Goal: Task Accomplishment & Management: Use online tool/utility

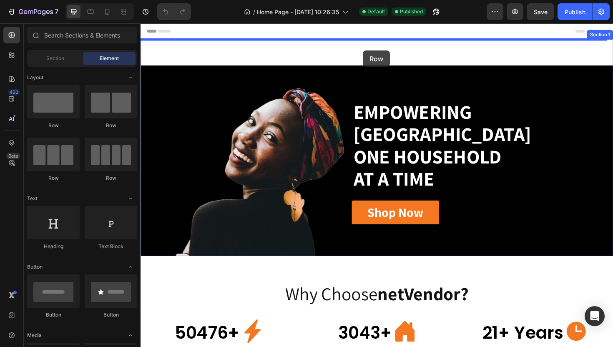
drag, startPoint x: 212, startPoint y: 128, endPoint x: 375, endPoint y: 52, distance: 180.3
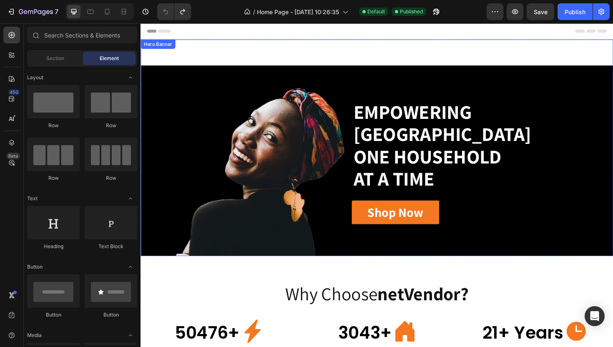
click at [274, 65] on div "Empowering [GEOGRAPHIC_DATA] One Household At A Time Heading Row Shop Now Butto…" at bounding box center [390, 154] width 500 height 229
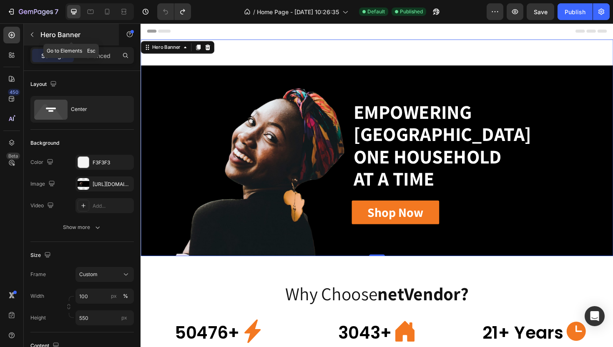
click at [34, 34] on icon "button" at bounding box center [32, 34] width 7 height 7
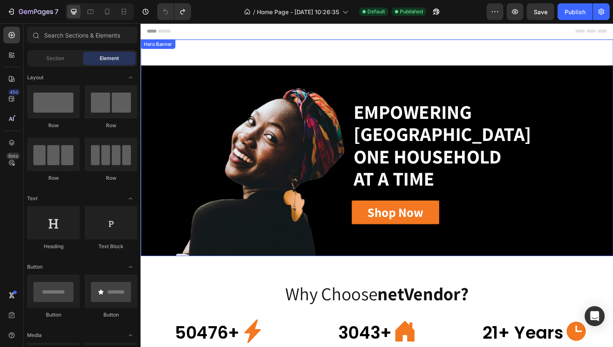
click at [305, 51] on div "Empowering [GEOGRAPHIC_DATA] One Household At A Time Heading Row Shop Now Butto…" at bounding box center [390, 154] width 500 height 229
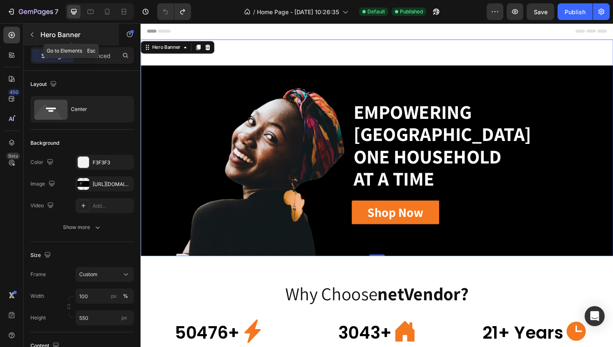
click at [31, 34] on icon "button" at bounding box center [32, 34] width 7 height 7
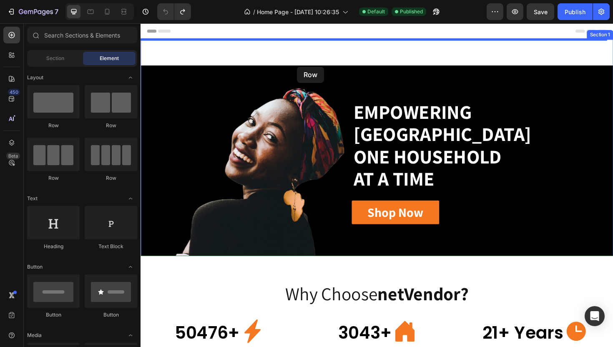
drag, startPoint x: 252, startPoint y: 103, endPoint x: 306, endPoint y: 69, distance: 63.8
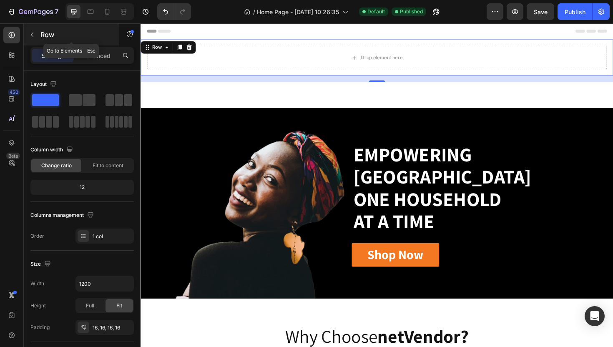
click at [32, 35] on icon "button" at bounding box center [32, 34] width 7 height 7
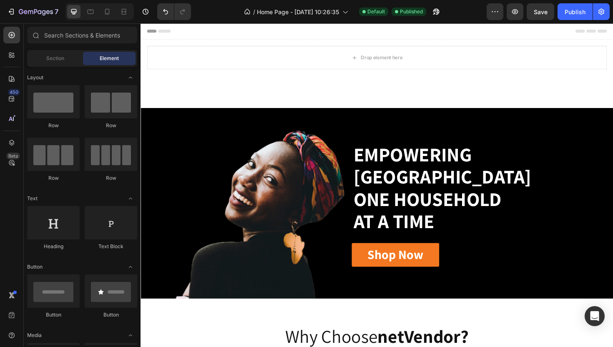
scroll to position [159, 0]
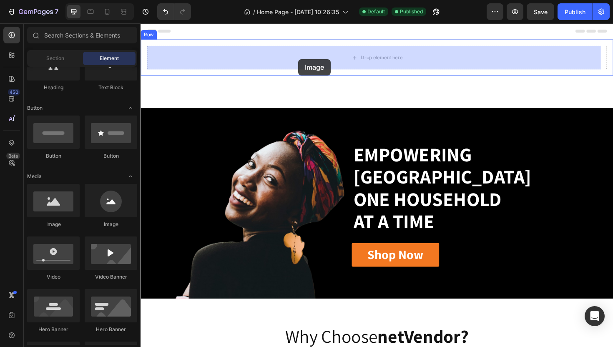
drag, startPoint x: 200, startPoint y: 233, endPoint x: 307, endPoint y: 61, distance: 202.1
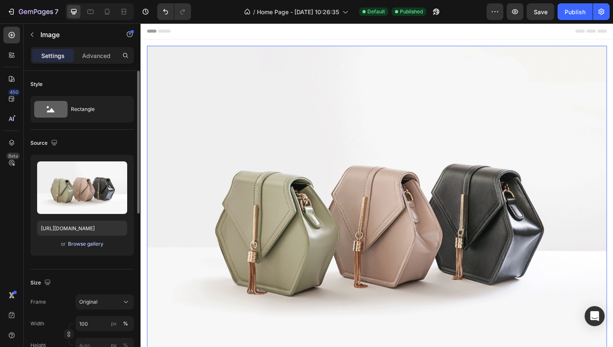
click at [91, 245] on div "Browse gallery" at bounding box center [85, 244] width 35 height 8
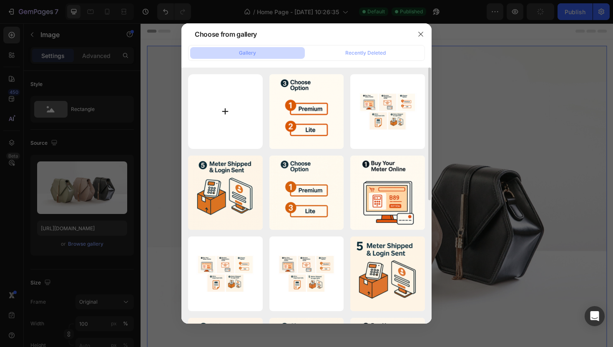
click at [222, 109] on input "file" at bounding box center [225, 111] width 75 height 75
type input "C:\fakepath\#1 Meter Special in [GEOGRAPHIC_DATA]png"
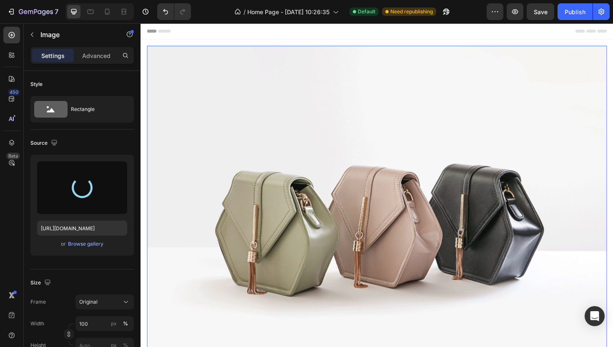
type input "[URL][DOMAIN_NAME]"
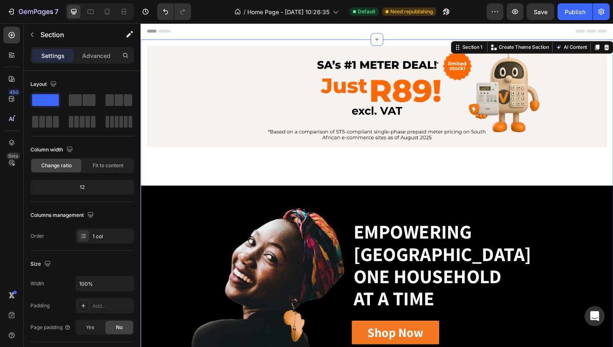
click at [350, 163] on div "Image Row Empowering [GEOGRAPHIC_DATA] One Household At A Time Heading Row Shop…" at bounding box center [390, 218] width 500 height 356
click at [101, 61] on div "Advanced" at bounding box center [96, 55] width 42 height 13
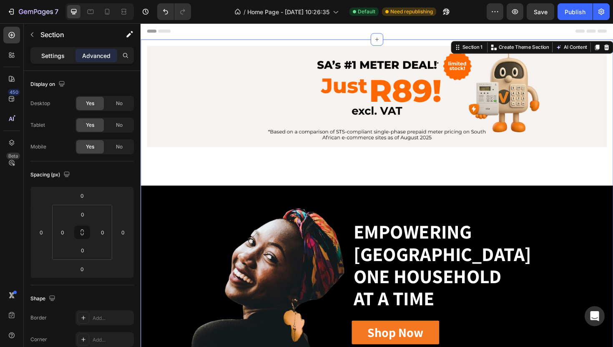
click at [55, 60] on p "Settings" at bounding box center [52, 55] width 23 height 9
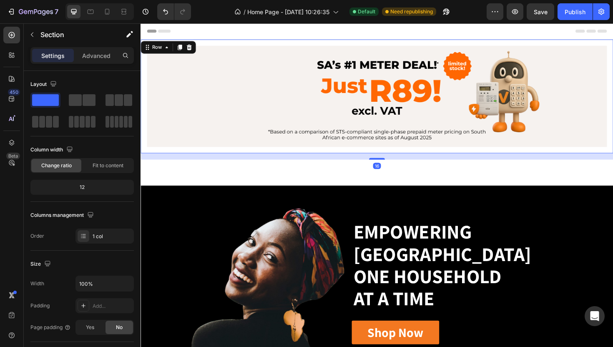
click at [270, 46] on div "Image Row 16" at bounding box center [390, 100] width 500 height 120
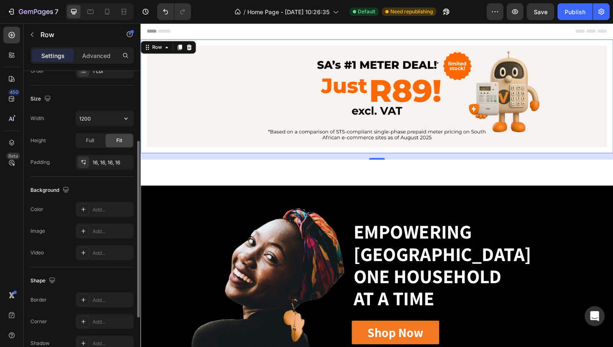
scroll to position [209, 0]
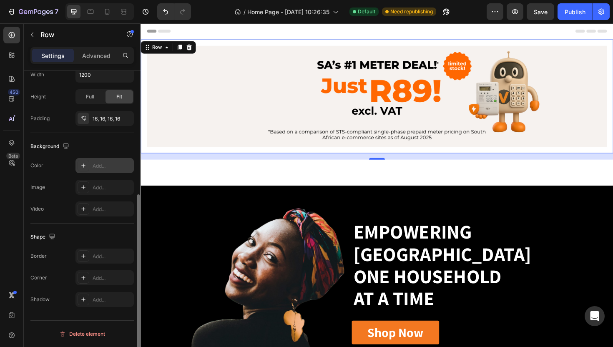
click at [86, 165] on icon at bounding box center [83, 165] width 7 height 7
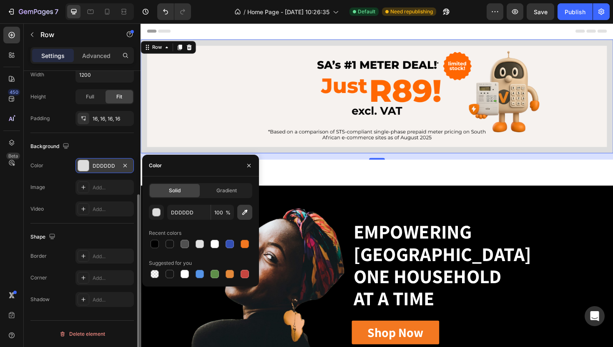
click at [246, 214] on icon "button" at bounding box center [244, 212] width 8 height 8
type input "F7F2EF"
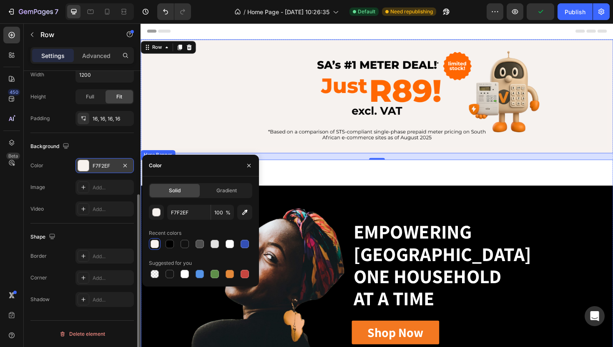
click at [360, 180] on div "Empowering [GEOGRAPHIC_DATA] One Household At A Time Heading Row Shop Now Butto…" at bounding box center [390, 282] width 500 height 229
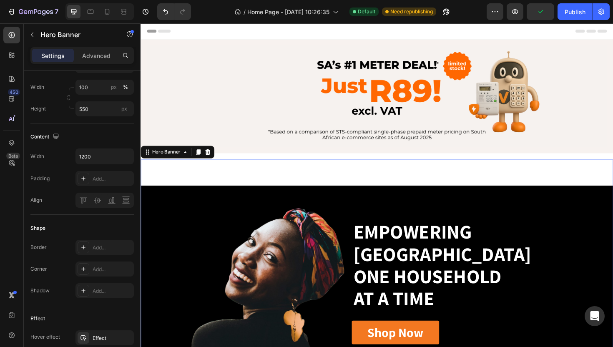
scroll to position [0, 0]
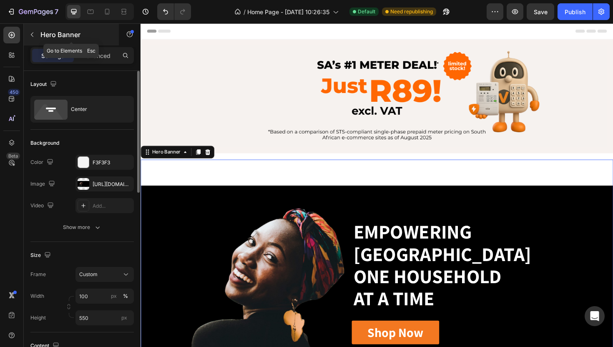
click at [33, 39] on button "button" at bounding box center [31, 34] width 13 height 13
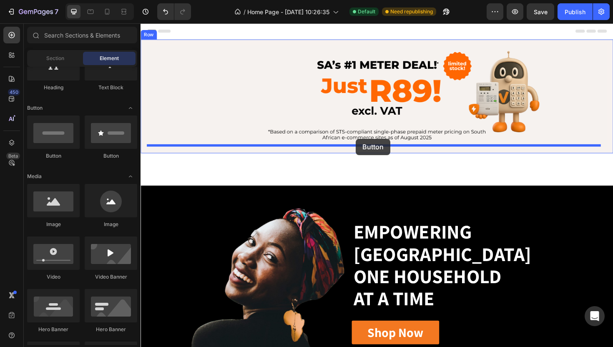
drag, startPoint x: 197, startPoint y: 163, endPoint x: 368, endPoint y: 145, distance: 171.8
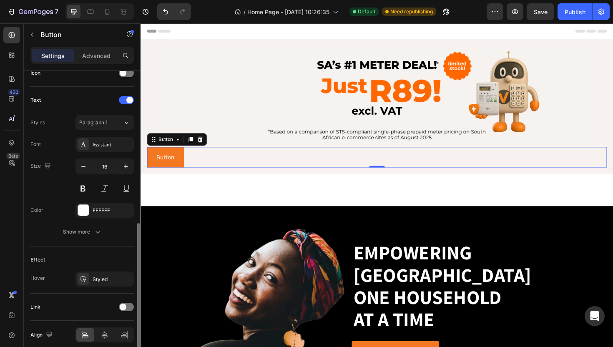
scroll to position [298, 0]
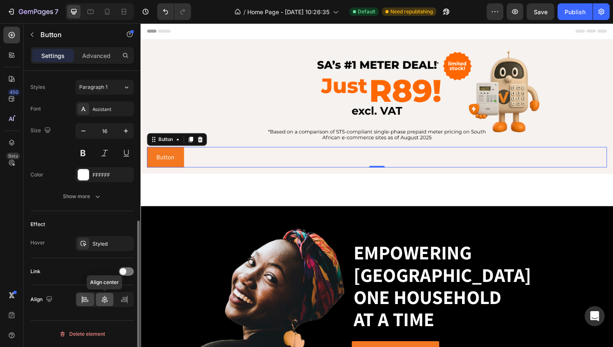
click at [101, 301] on icon at bounding box center [104, 299] width 8 height 8
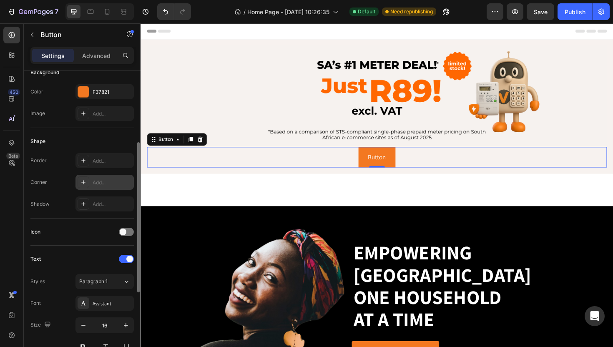
scroll to position [100, 0]
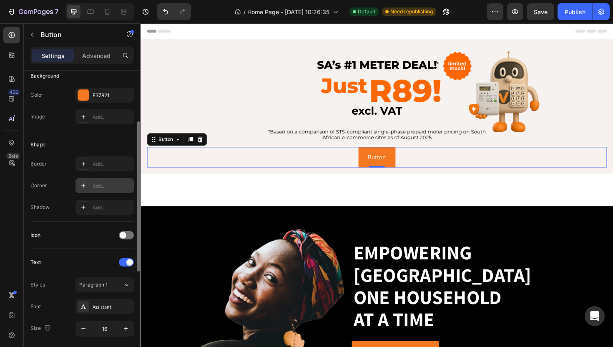
click at [82, 188] on icon at bounding box center [83, 185] width 7 height 7
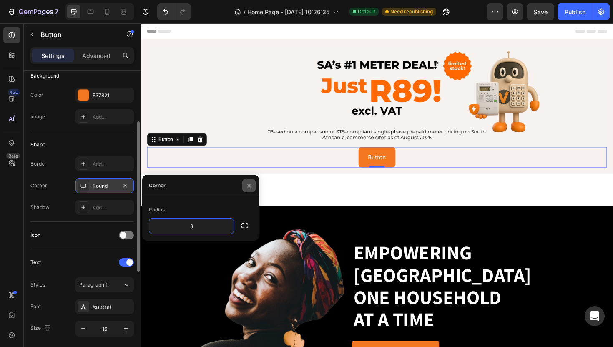
click at [249, 183] on icon "button" at bounding box center [248, 185] width 7 height 7
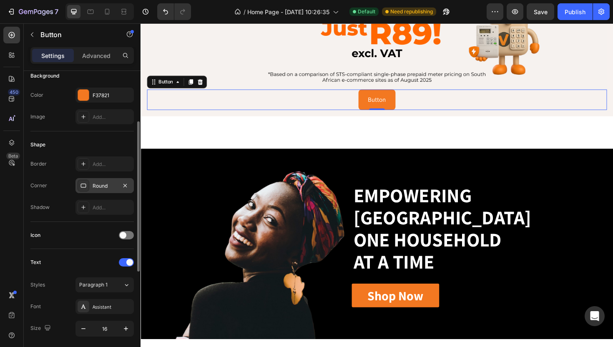
scroll to position [138, 0]
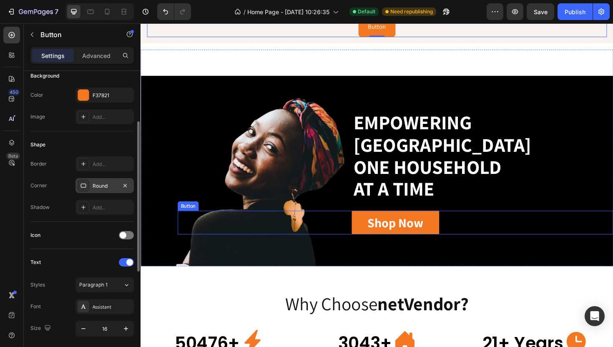
click at [366, 235] on link "Shop Now" at bounding box center [410, 234] width 92 height 25
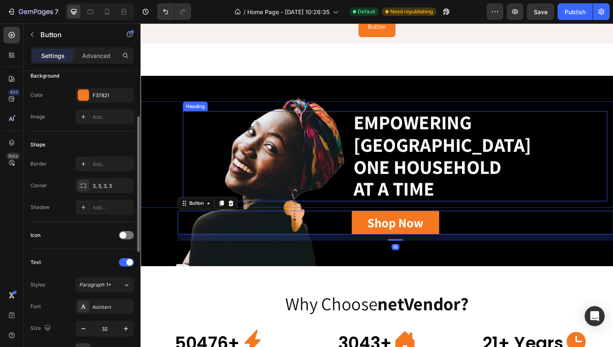
scroll to position [131, 0]
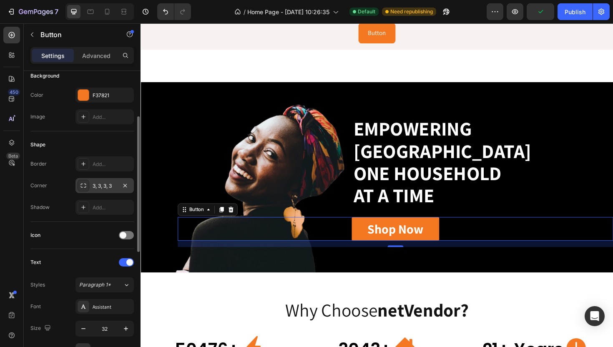
click at [93, 191] on div "3, 3, 3, 3" at bounding box center [104, 185] width 58 height 15
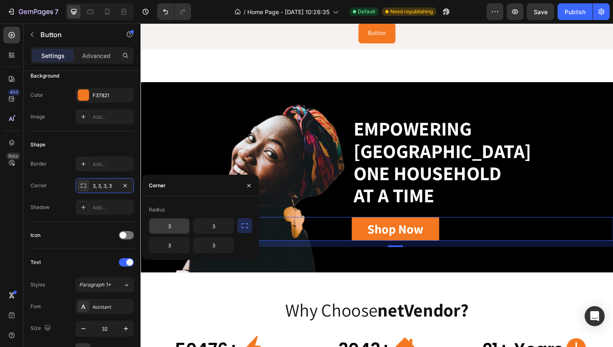
click at [174, 230] on input "3" at bounding box center [169, 225] width 40 height 15
type input "6"
click at [213, 225] on input "3" at bounding box center [213, 225] width 40 height 15
type input "6"
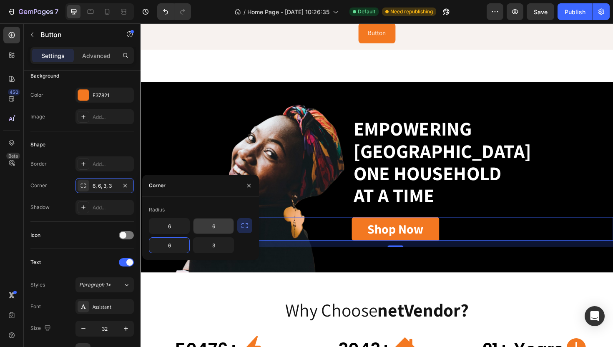
type input "6"
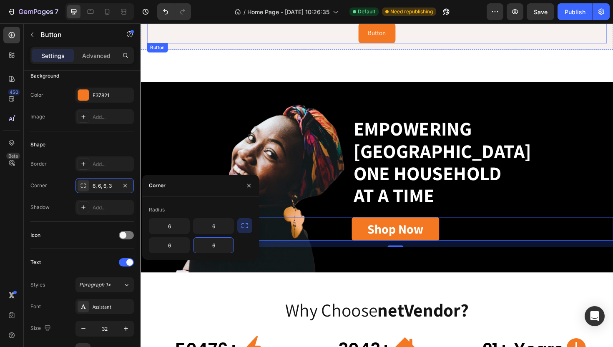
click at [391, 41] on button "Button" at bounding box center [390, 34] width 39 height 22
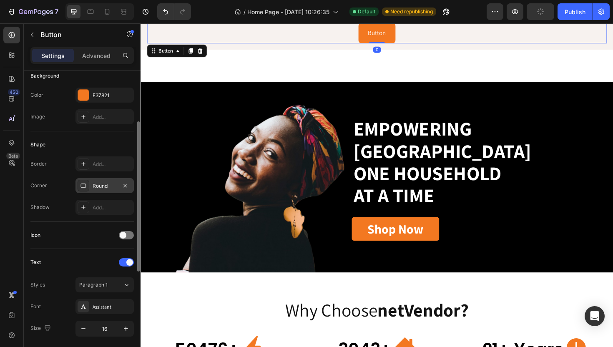
click at [103, 191] on div "Round" at bounding box center [104, 185] width 58 height 15
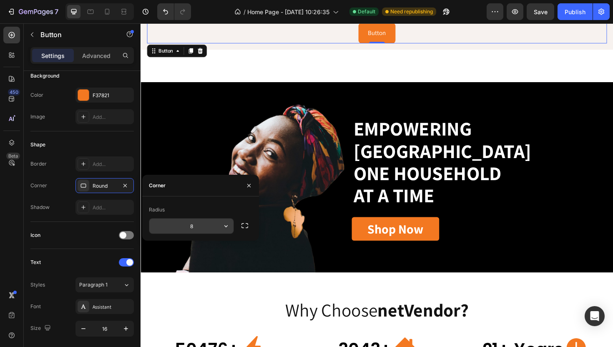
click at [198, 227] on input "8" at bounding box center [191, 225] width 84 height 15
type input "6"
click at [246, 185] on icon "button" at bounding box center [248, 185] width 7 height 7
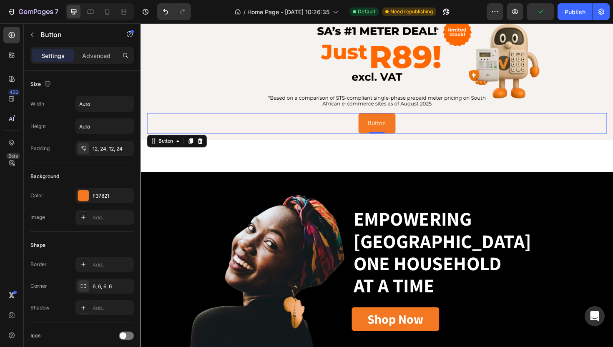
scroll to position [0, 0]
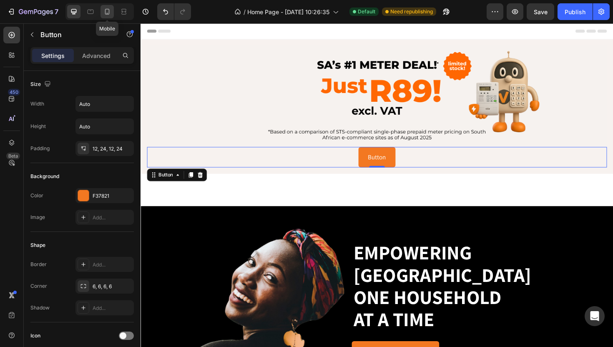
click at [107, 16] on div at bounding box center [106, 11] width 13 height 13
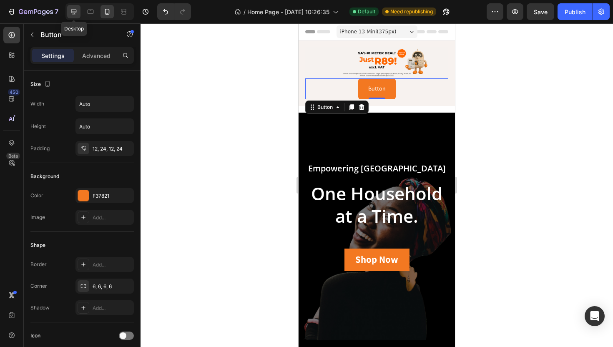
click at [76, 14] on icon at bounding box center [74, 12] width 8 height 8
type input "16"
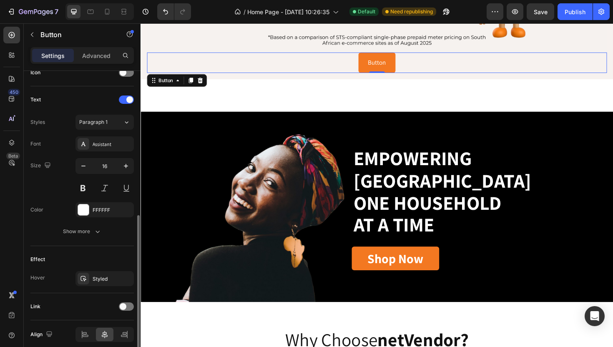
scroll to position [214, 0]
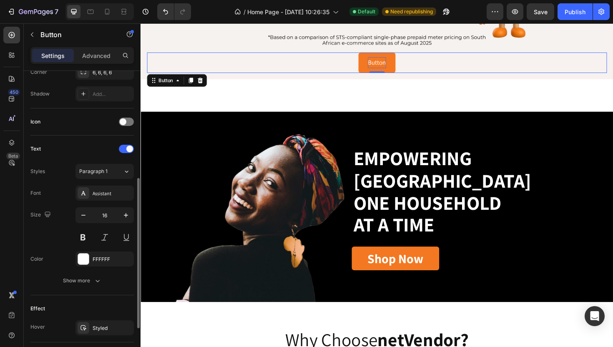
click at [390, 67] on p "Button" at bounding box center [390, 65] width 19 height 12
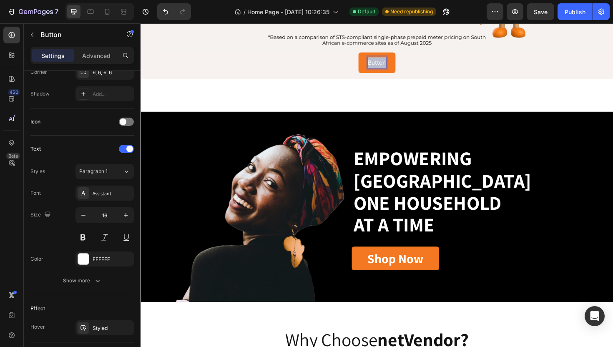
click at [390, 67] on p "Button" at bounding box center [390, 65] width 19 height 12
click at [376, 54] on button "Get" at bounding box center [391, 65] width 30 height 22
click at [370, 54] on button "Get the" at bounding box center [390, 65] width 40 height 22
click at [373, 54] on button "Shop" at bounding box center [390, 65] width 35 height 22
click at [367, 54] on button "Shop The" at bounding box center [390, 65] width 47 height 22
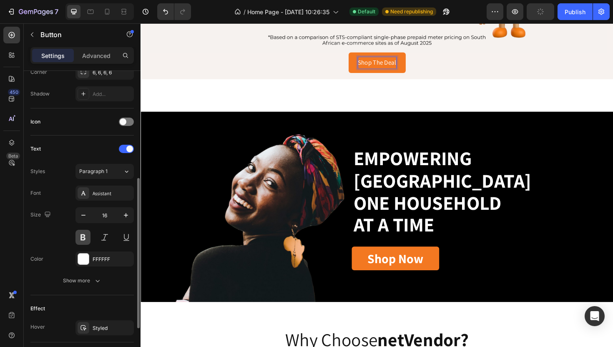
click at [81, 234] on button at bounding box center [82, 237] width 15 height 15
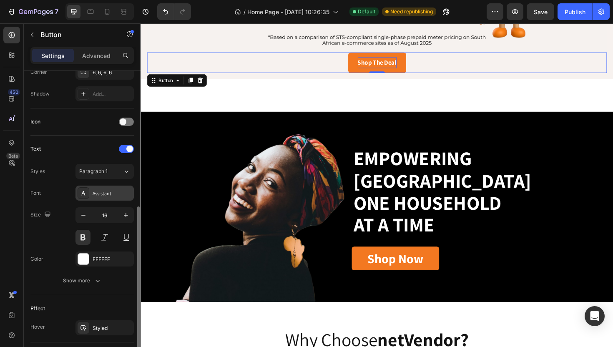
scroll to position [298, 0]
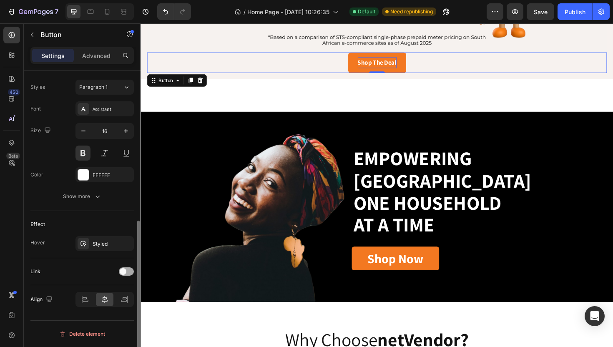
click at [121, 271] on span at bounding box center [123, 271] width 7 height 7
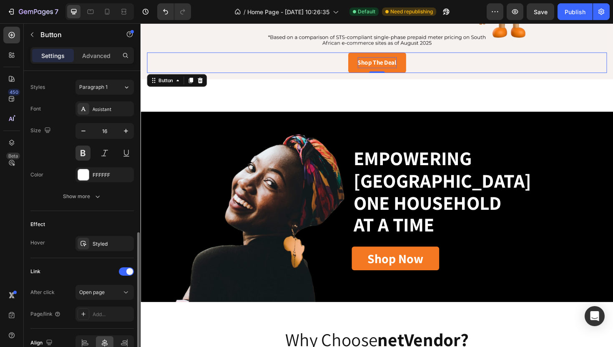
scroll to position [341, 0]
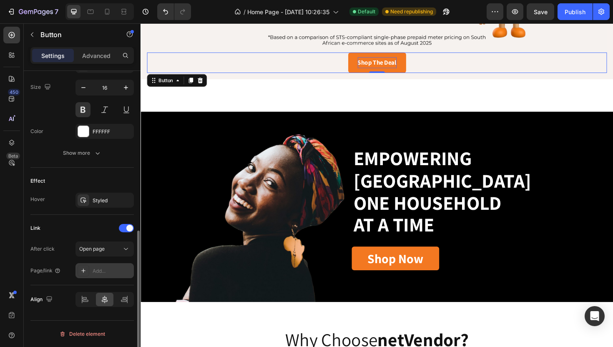
click at [105, 270] on div "Add..." at bounding box center [112, 271] width 39 height 8
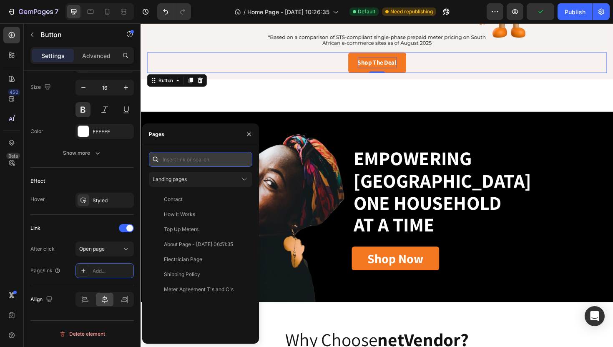
click at [199, 158] on input "text" at bounding box center [200, 159] width 103 height 15
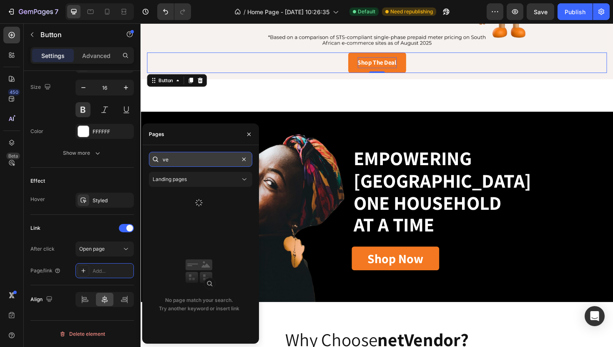
type input "v"
click at [203, 157] on input "Very" at bounding box center [200, 159] width 103 height 15
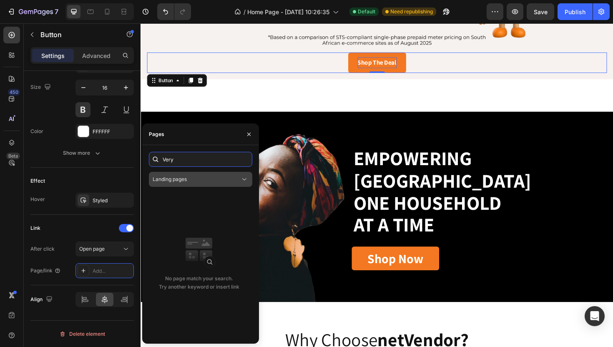
paste input "[URL][DOMAIN_NAME]"
type input "[URL][DOMAIN_NAME]"
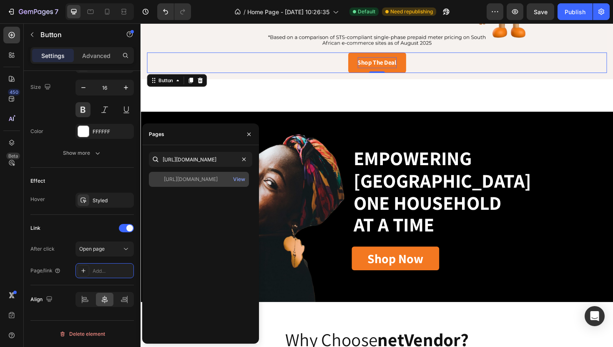
click at [205, 180] on div "[URL][DOMAIN_NAME]" at bounding box center [191, 179] width 54 height 8
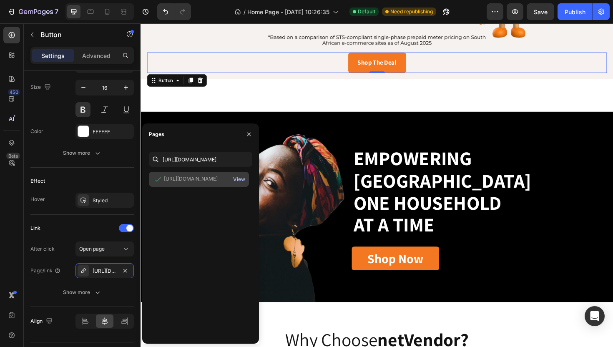
click at [241, 179] on div "View" at bounding box center [239, 179] width 12 height 8
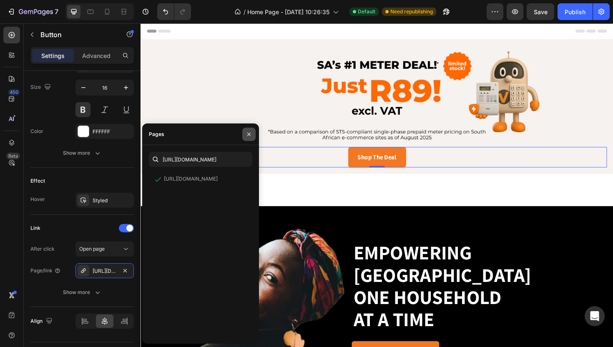
click at [248, 133] on icon "button" at bounding box center [248, 134] width 7 height 7
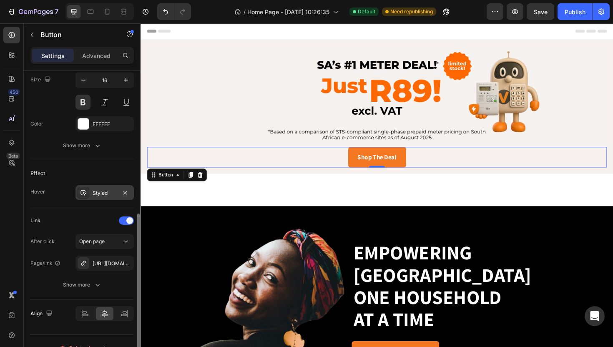
scroll to position [338, 0]
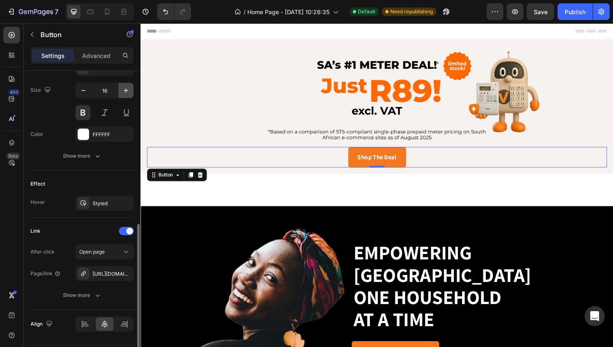
click at [125, 88] on icon "button" at bounding box center [126, 90] width 8 height 8
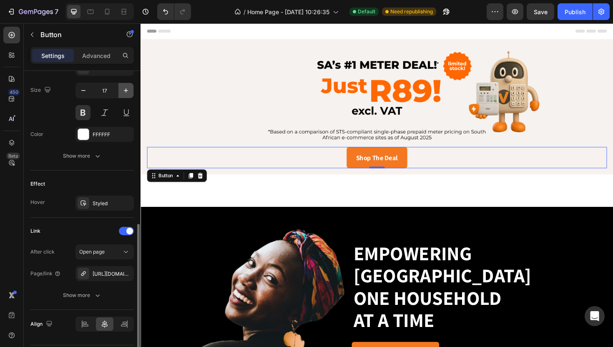
click at [125, 88] on icon "button" at bounding box center [126, 90] width 8 height 8
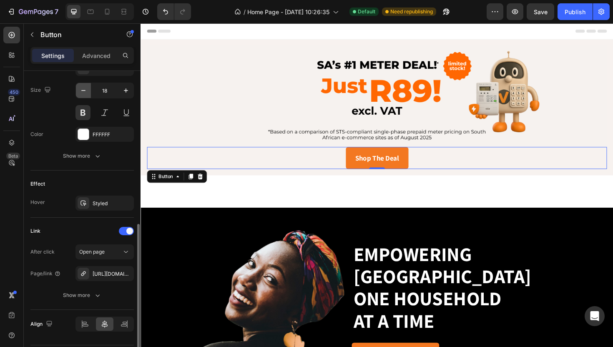
click at [90, 92] on button "button" at bounding box center [83, 90] width 15 height 15
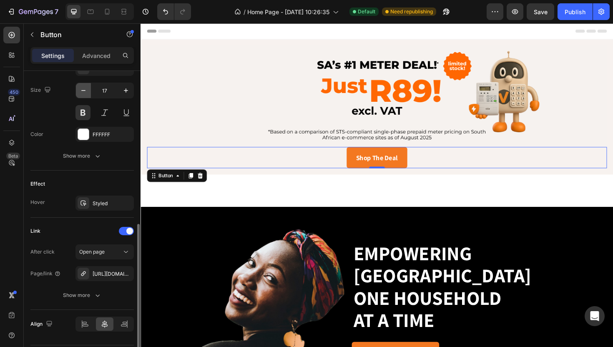
click at [89, 92] on button "button" at bounding box center [83, 90] width 15 height 15
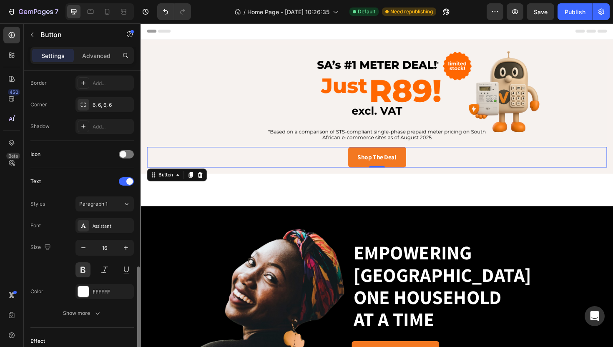
scroll to position [260, 0]
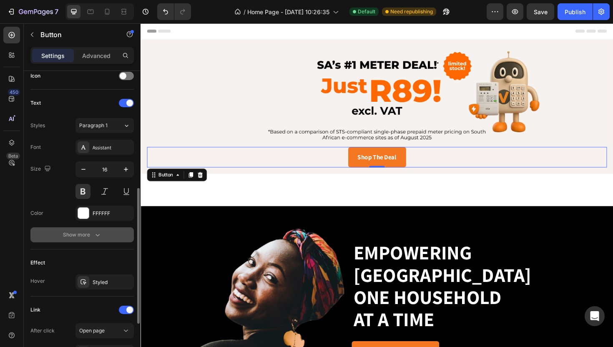
click at [100, 234] on icon "button" at bounding box center [97, 234] width 8 height 8
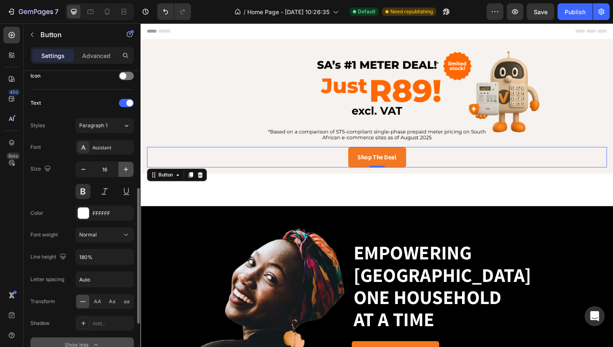
click at [128, 168] on icon "button" at bounding box center [126, 169] width 8 height 8
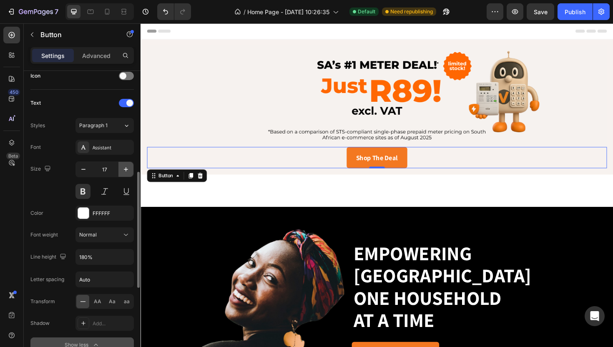
click at [128, 168] on icon "button" at bounding box center [126, 169] width 8 height 8
type input "18"
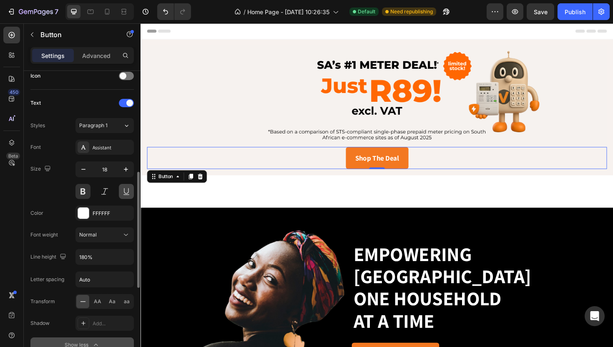
scroll to position [245, 0]
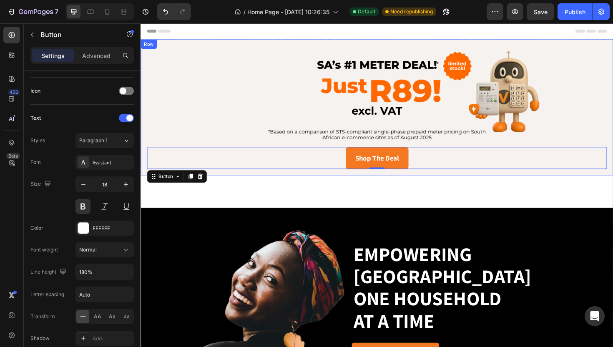
click at [197, 45] on div "Image Shop The Deal Button 0 Row" at bounding box center [390, 112] width 500 height 144
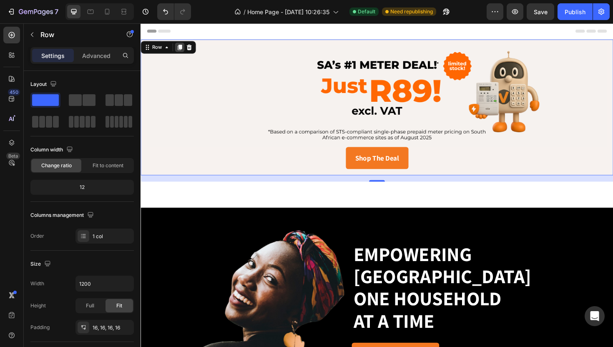
click at [182, 50] on icon at bounding box center [182, 49] width 5 height 6
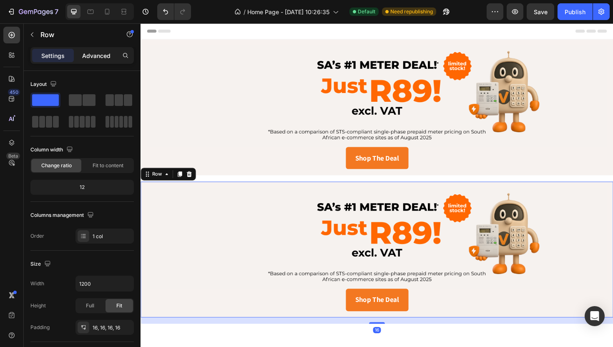
click at [97, 58] on p "Advanced" at bounding box center [96, 55] width 28 height 9
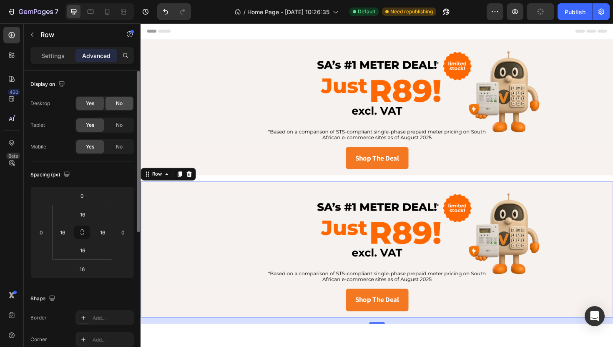
click at [120, 103] on span "No" at bounding box center [119, 104] width 7 height 8
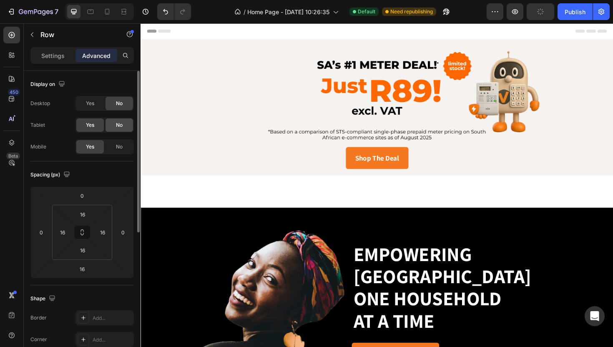
click at [121, 124] on span "No" at bounding box center [119, 125] width 7 height 8
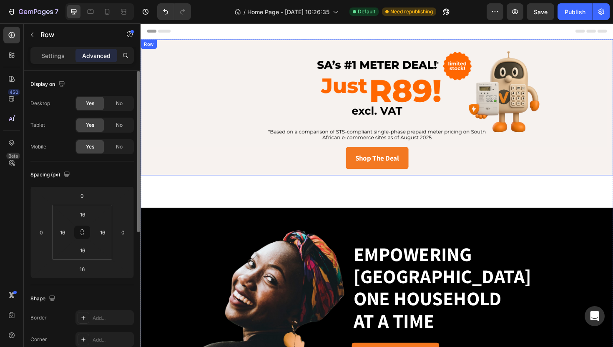
click at [224, 45] on div "Image Shop The Deal Button Row" at bounding box center [390, 112] width 500 height 144
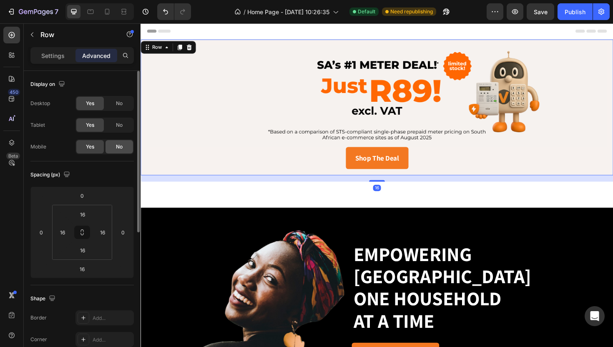
click at [115, 149] on div "No" at bounding box center [119, 146] width 28 height 13
click at [105, 14] on icon at bounding box center [107, 12] width 5 height 6
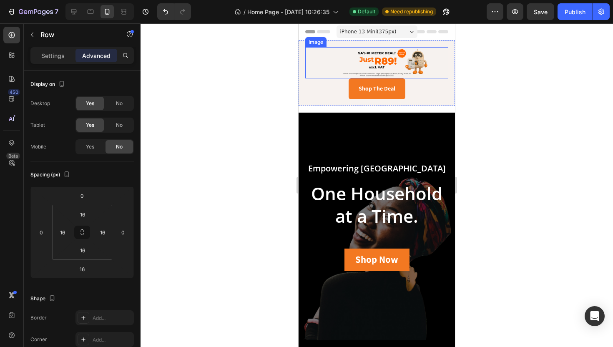
click at [365, 65] on img at bounding box center [376, 62] width 143 height 31
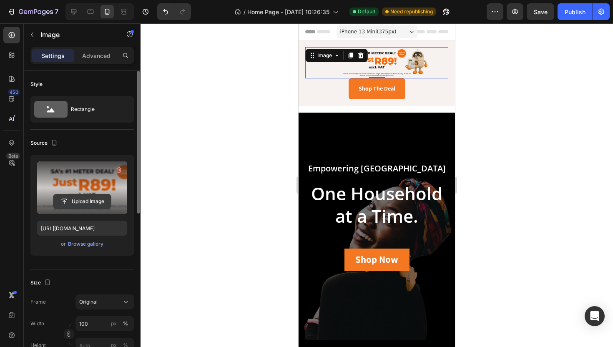
click at [93, 198] on input "file" at bounding box center [82, 201] width 58 height 14
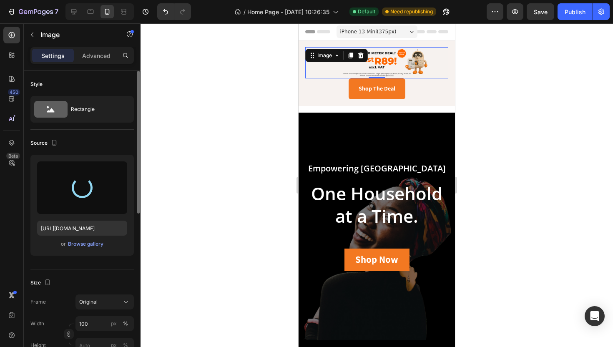
type input "[URL][DOMAIN_NAME]"
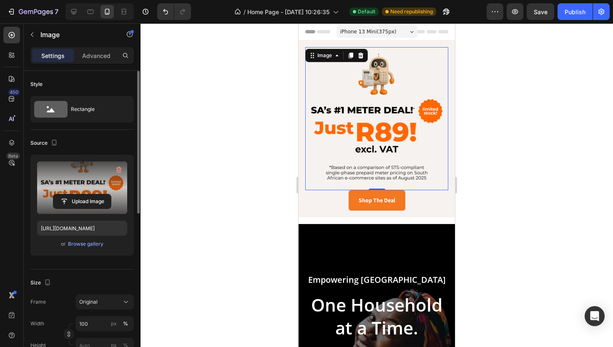
click at [227, 120] on div at bounding box center [376, 184] width 472 height 323
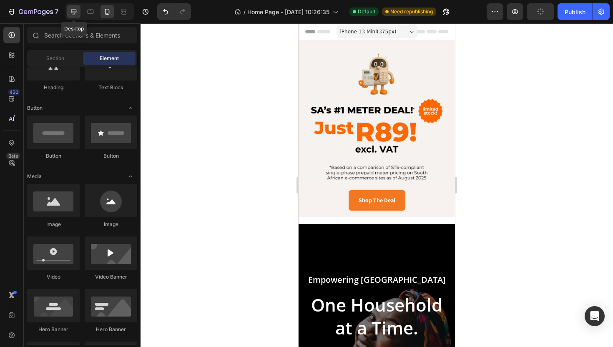
click at [76, 10] on icon at bounding box center [73, 11] width 5 height 5
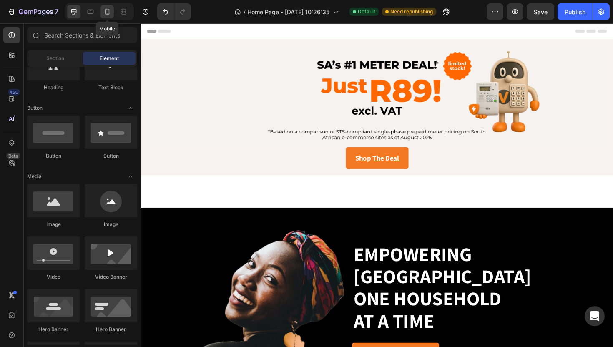
click at [105, 13] on icon at bounding box center [107, 12] width 8 height 8
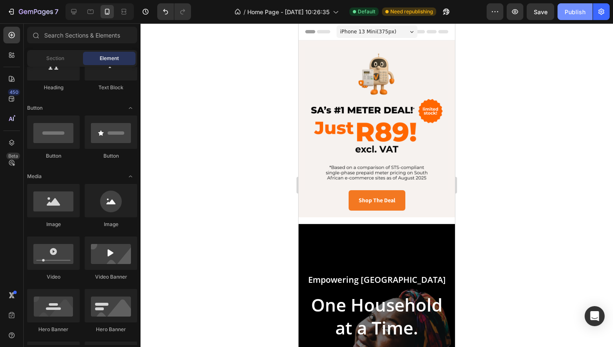
click at [578, 13] on div "Publish" at bounding box center [574, 12] width 21 height 9
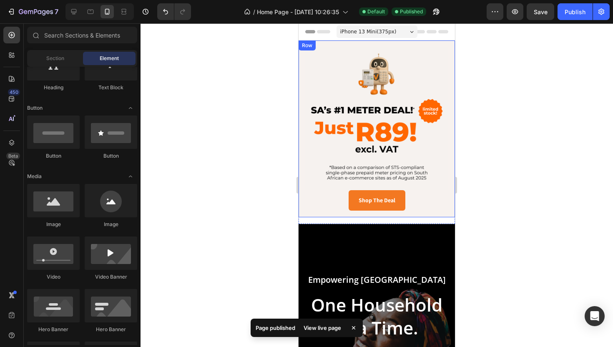
click at [308, 46] on div "Row" at bounding box center [307, 46] width 14 height 8
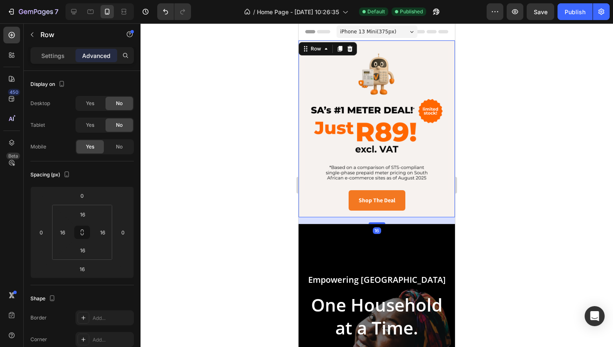
click at [264, 61] on div at bounding box center [376, 184] width 472 height 323
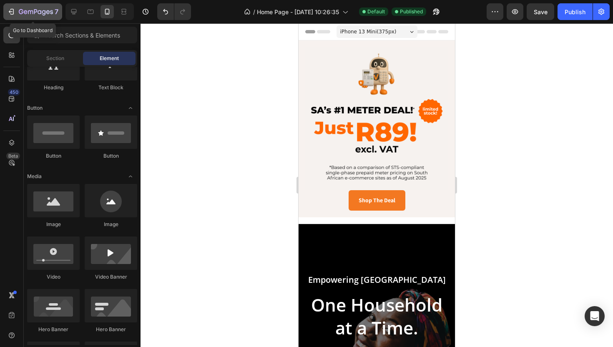
click at [16, 14] on div "7" at bounding box center [32, 12] width 51 height 10
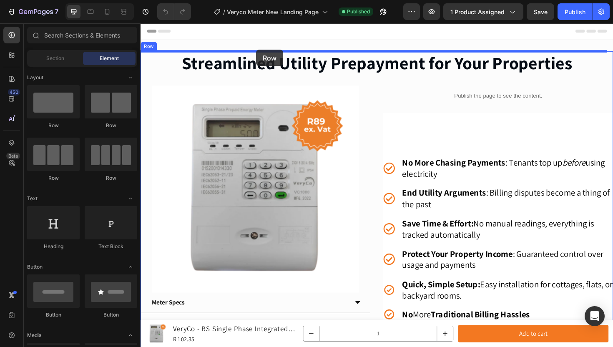
drag, startPoint x: 205, startPoint y: 131, endPoint x: 263, endPoint y: 51, distance: 98.8
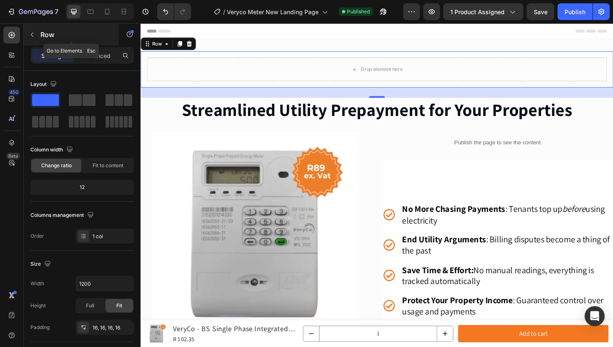
click at [32, 32] on icon "button" at bounding box center [32, 34] width 7 height 7
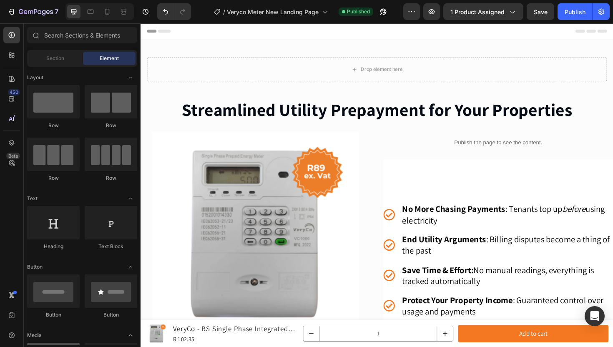
scroll to position [176, 0]
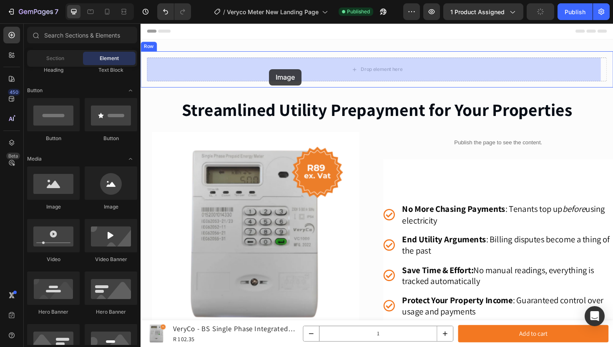
drag, startPoint x: 248, startPoint y: 215, endPoint x: 276, endPoint y: 72, distance: 146.5
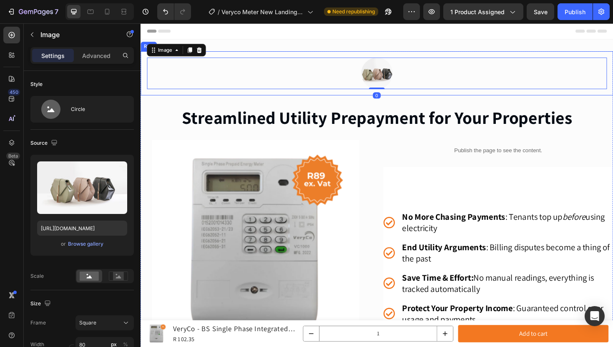
click at [143, 65] on div "Image 0 Row" at bounding box center [390, 76] width 500 height 47
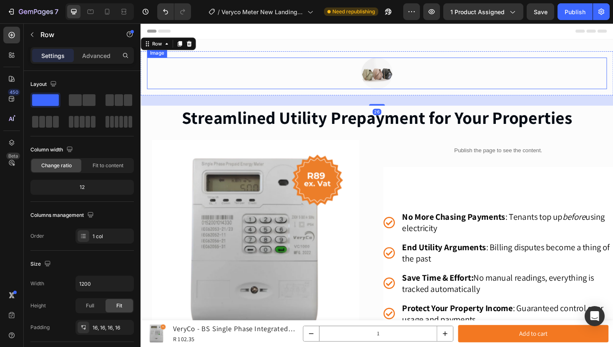
click at [276, 86] on div at bounding box center [390, 76] width 487 height 33
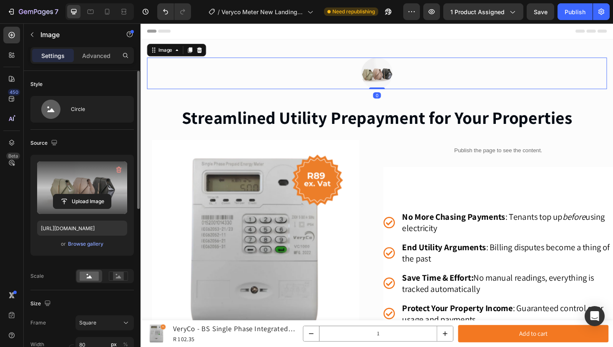
click at [94, 180] on label at bounding box center [82, 187] width 90 height 53
click at [94, 194] on input "file" at bounding box center [82, 201] width 58 height 14
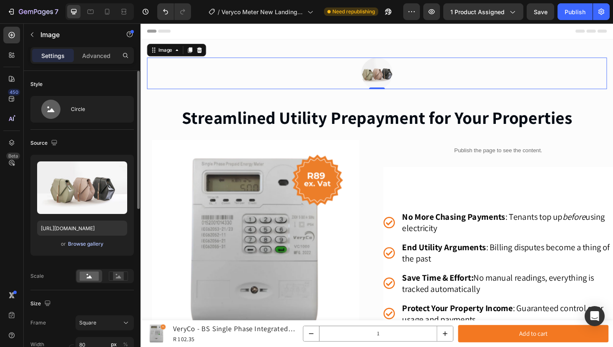
click at [101, 243] on div "Browse gallery" at bounding box center [85, 244] width 35 height 8
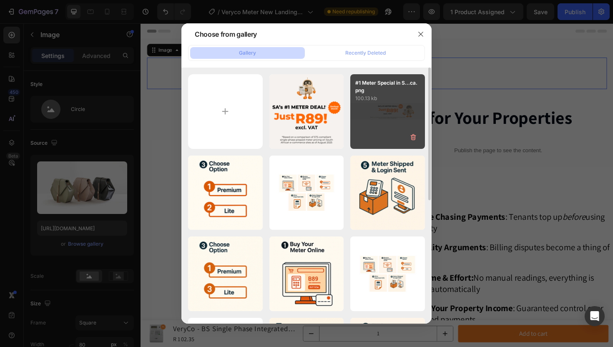
click at [386, 118] on div "#1 Meter Special in S...ca.png 100.13 kb" at bounding box center [387, 111] width 75 height 75
type input "[URL][DOMAIN_NAME]"
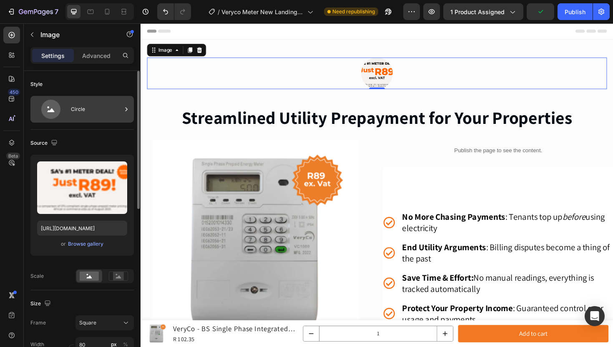
click at [87, 111] on div "Circle" at bounding box center [96, 109] width 51 height 19
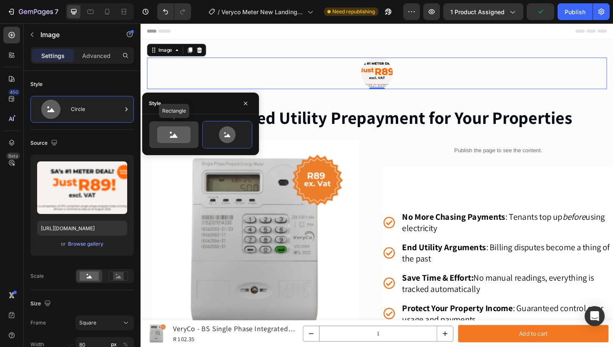
click at [187, 141] on icon at bounding box center [173, 134] width 33 height 17
type input "100"
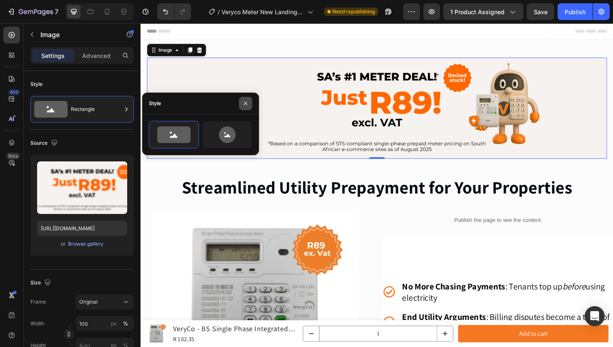
drag, startPoint x: 246, startPoint y: 101, endPoint x: 112, endPoint y: 83, distance: 135.4
click at [246, 101] on icon "button" at bounding box center [245, 103] width 7 height 7
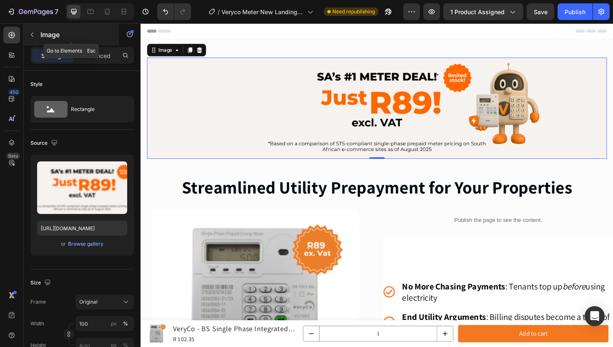
click at [30, 33] on icon "button" at bounding box center [32, 34] width 7 height 7
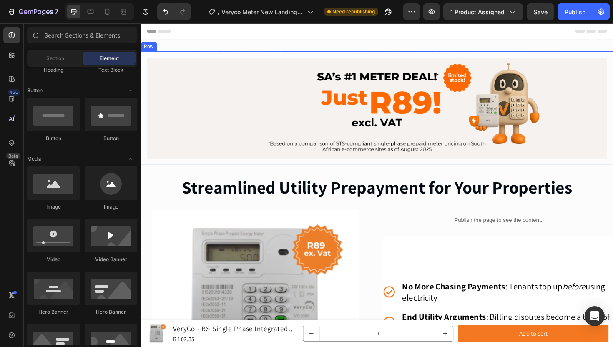
click at [213, 58] on div "Image Row" at bounding box center [390, 113] width 500 height 120
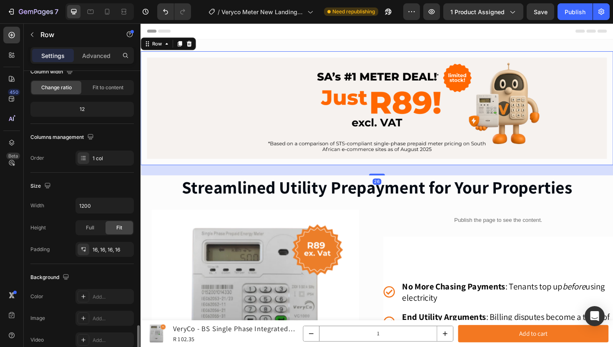
scroll to position [209, 0]
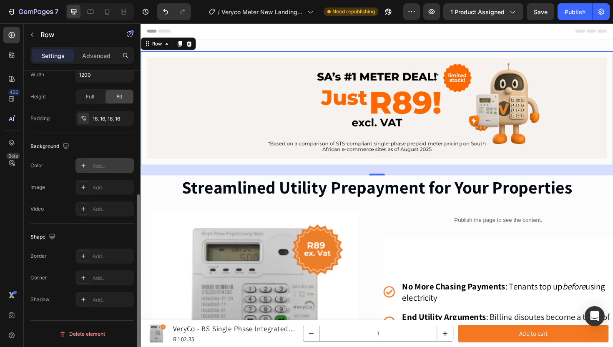
click at [84, 163] on icon at bounding box center [83, 165] width 7 height 7
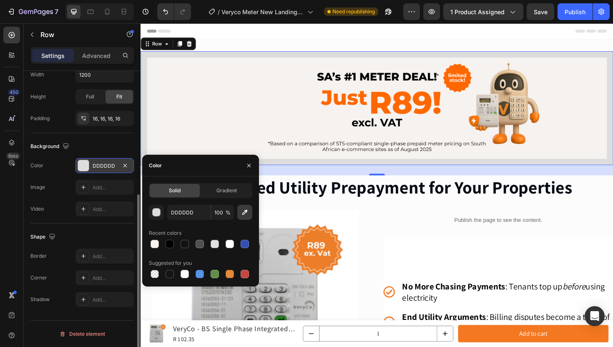
click at [246, 211] on icon "button" at bounding box center [244, 212] width 5 height 5
type input "F7F2EF"
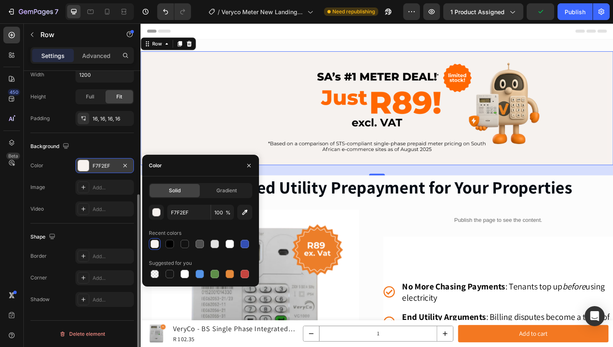
click at [322, 37] on div "Header" at bounding box center [390, 31] width 487 height 17
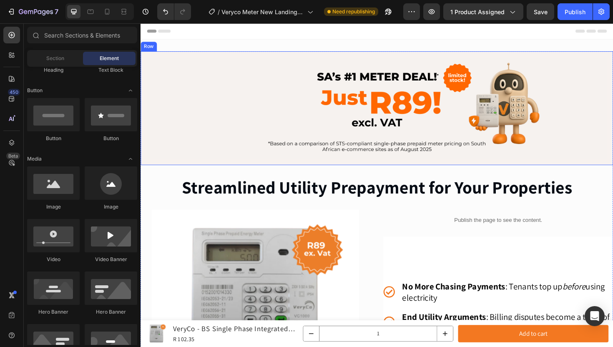
click at [229, 59] on div "Image Row" at bounding box center [390, 113] width 500 height 120
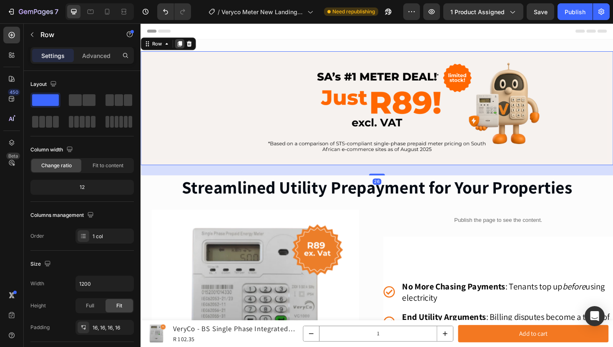
click at [183, 46] on icon at bounding box center [182, 45] width 5 height 6
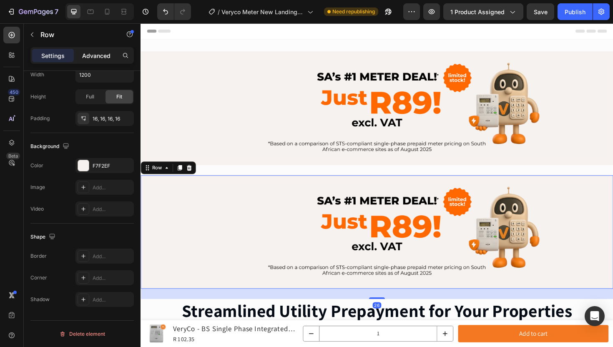
click at [96, 57] on p "Advanced" at bounding box center [96, 55] width 28 height 9
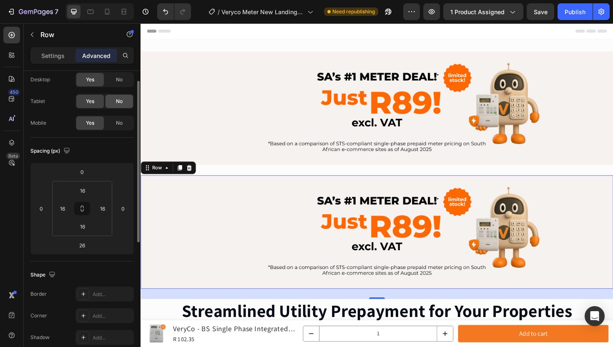
scroll to position [14, 0]
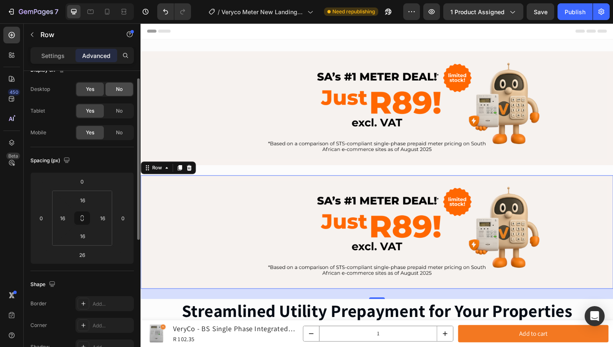
click at [116, 92] on span "No" at bounding box center [119, 89] width 7 height 8
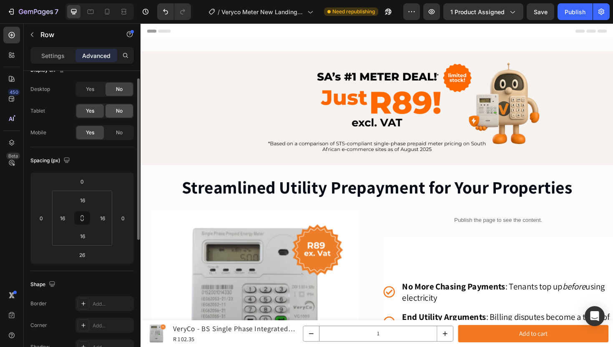
click at [118, 107] on span "No" at bounding box center [119, 111] width 7 height 8
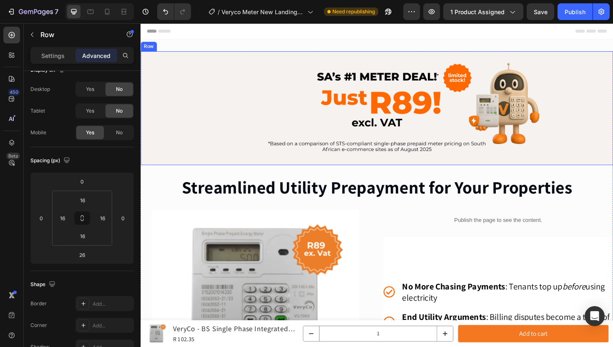
click at [296, 55] on div "Image Row" at bounding box center [390, 113] width 500 height 120
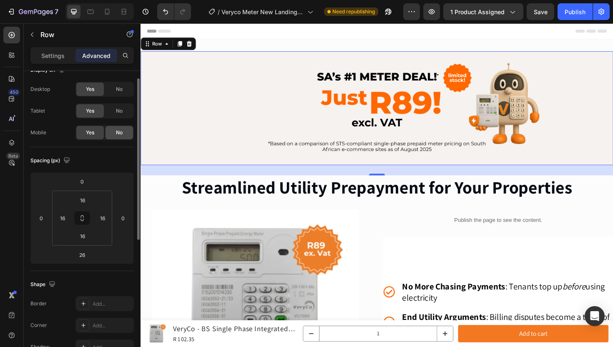
click at [113, 130] on div "No" at bounding box center [119, 132] width 28 height 13
click at [108, 13] on icon at bounding box center [107, 12] width 5 height 6
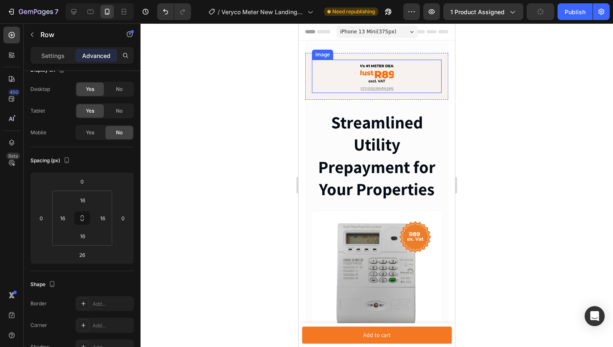
click at [363, 78] on img at bounding box center [376, 76] width 33 height 33
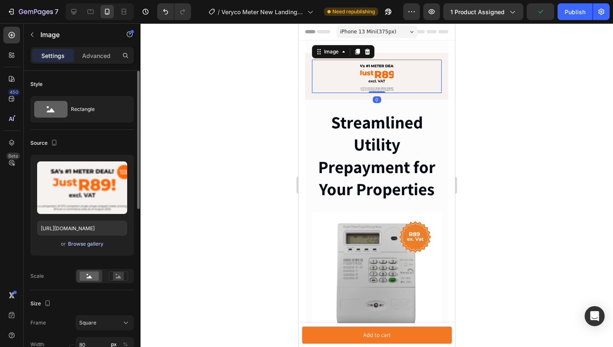
click at [94, 244] on div "Browse gallery" at bounding box center [85, 244] width 35 height 8
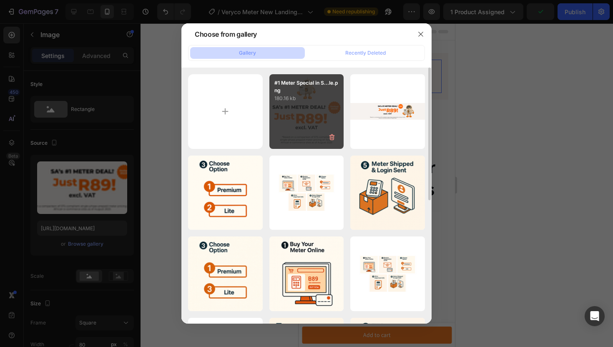
click at [309, 103] on div "#1 Meter Special in S...le.png 180.16 kb" at bounding box center [306, 111] width 75 height 75
type input "[URL][DOMAIN_NAME]"
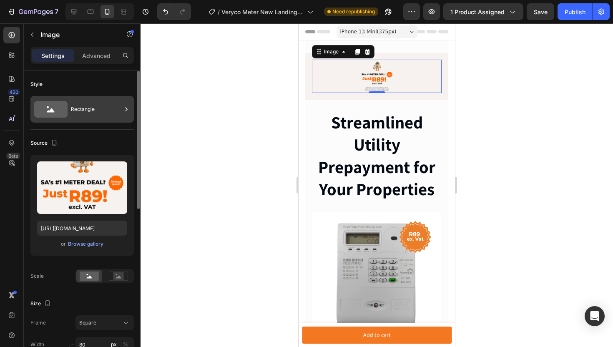
click at [89, 111] on div "Rectangle" at bounding box center [96, 109] width 51 height 19
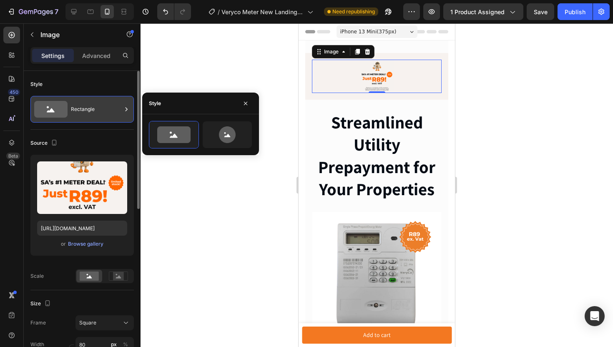
click at [89, 111] on div "Rectangle" at bounding box center [96, 109] width 51 height 19
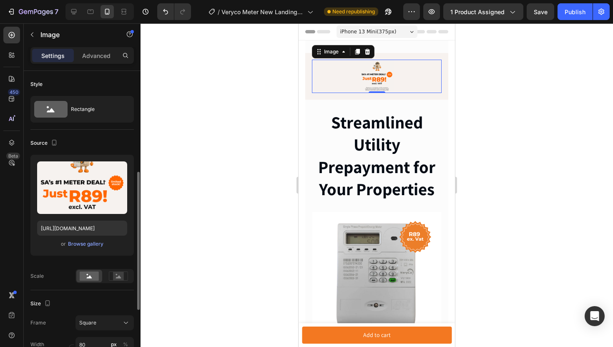
scroll to position [69, 0]
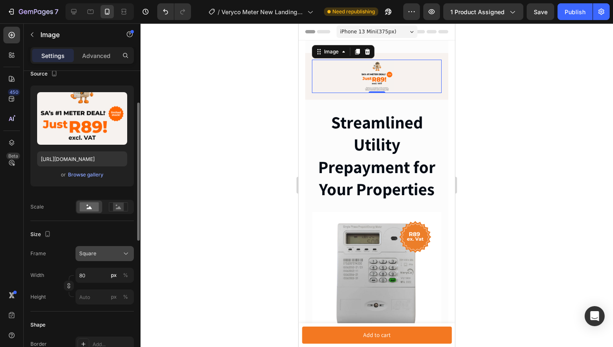
click at [123, 252] on icon at bounding box center [126, 253] width 8 height 8
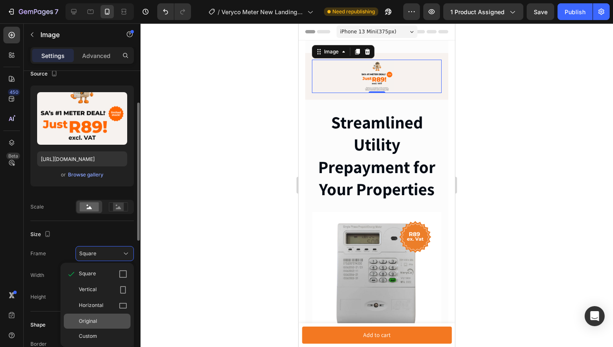
click at [119, 314] on div "Original" at bounding box center [97, 320] width 67 height 15
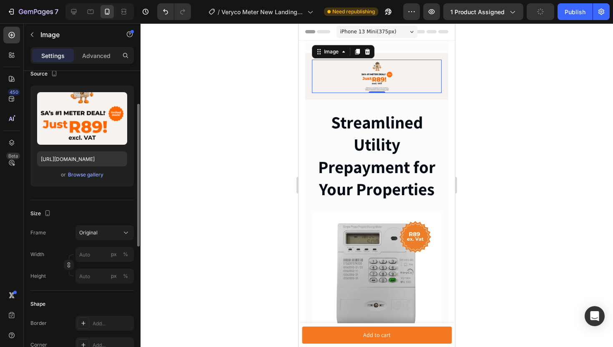
click at [375, 80] on img at bounding box center [376, 76] width 33 height 33
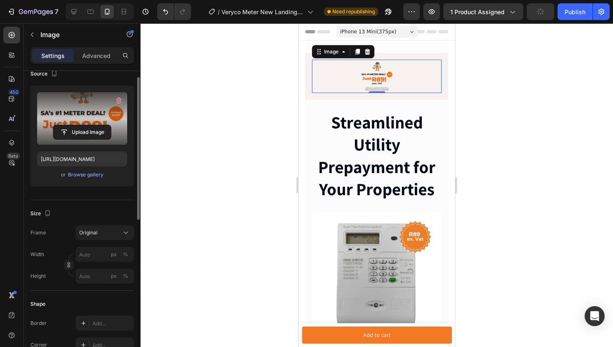
scroll to position [0, 0]
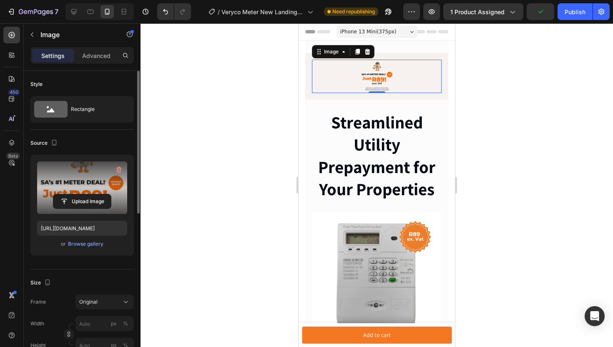
click at [85, 177] on label at bounding box center [82, 187] width 90 height 53
click at [85, 194] on input "file" at bounding box center [82, 201] width 58 height 14
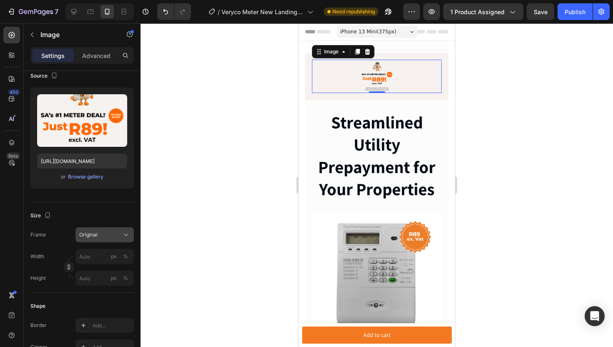
click at [111, 241] on button "Original" at bounding box center [104, 234] width 58 height 15
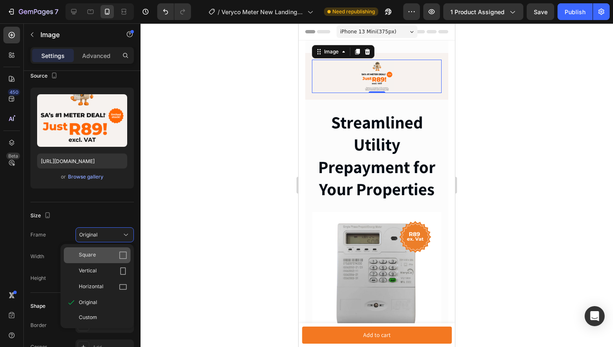
click at [108, 258] on div "Square" at bounding box center [103, 255] width 48 height 8
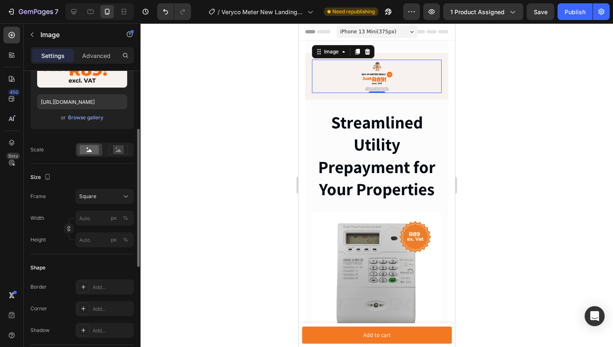
scroll to position [110, 0]
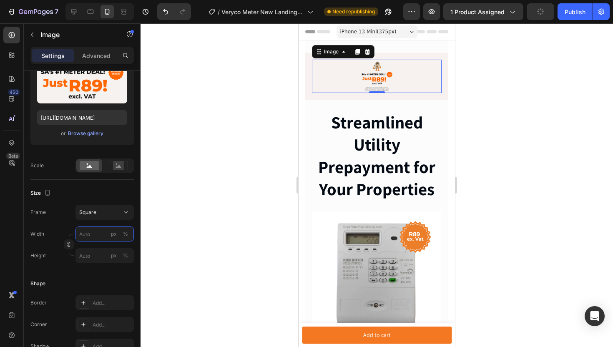
click at [92, 236] on input "px %" at bounding box center [104, 233] width 58 height 15
click at [92, 252] on p "Full 100%" at bounding box center [103, 254] width 48 height 8
type input "100"
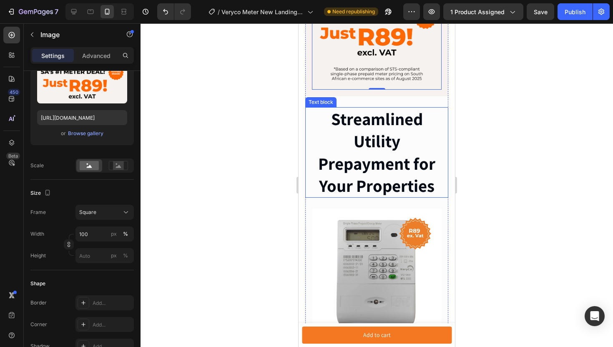
scroll to position [145, 0]
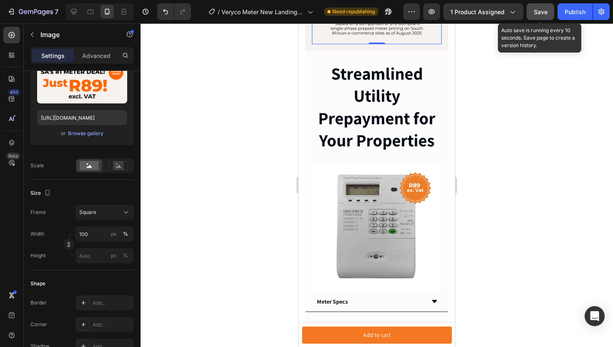
click at [542, 13] on span "Save" at bounding box center [540, 11] width 14 height 7
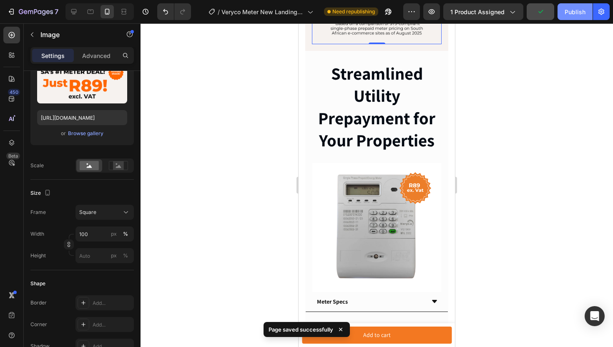
click at [575, 13] on div "Publish" at bounding box center [574, 12] width 21 height 9
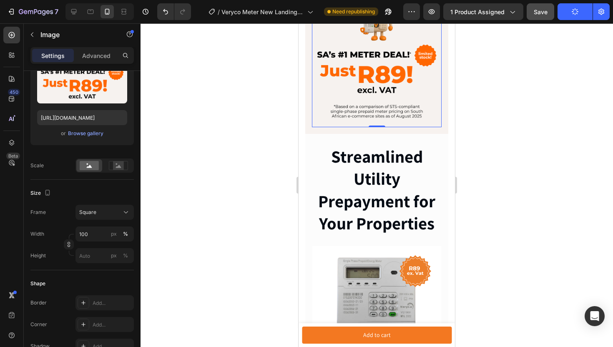
scroll to position [67, 0]
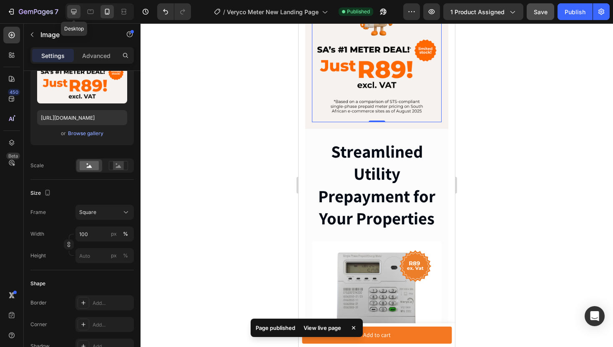
click at [75, 11] on icon at bounding box center [74, 12] width 8 height 8
type input "[URL][DOMAIN_NAME]"
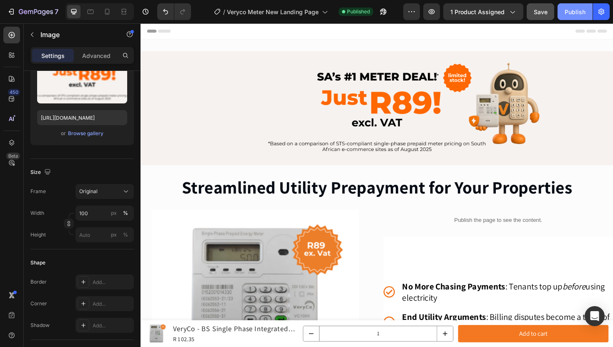
click at [572, 11] on div "Publish" at bounding box center [574, 12] width 21 height 9
